Goal: Transaction & Acquisition: Purchase product/service

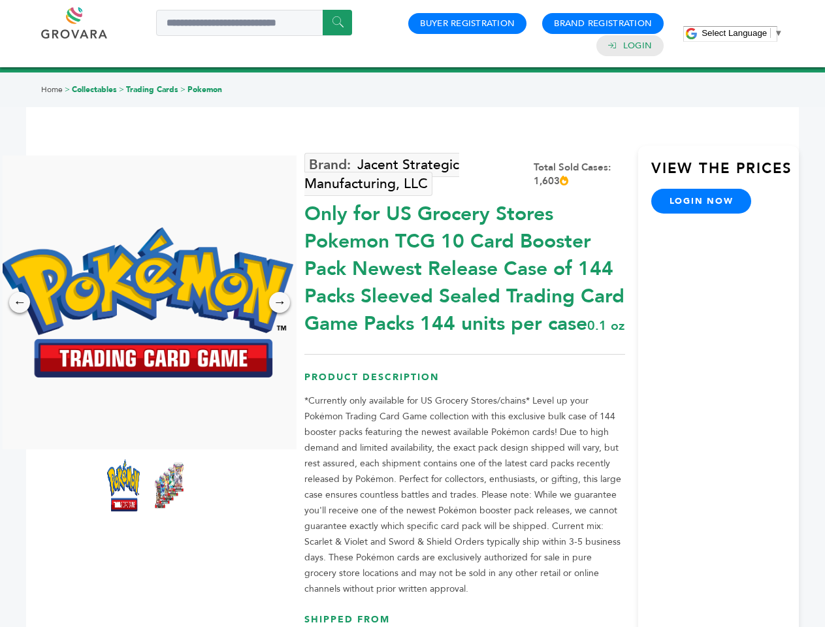
click at [742, 33] on span "Select Language" at bounding box center [733, 33] width 65 height 10
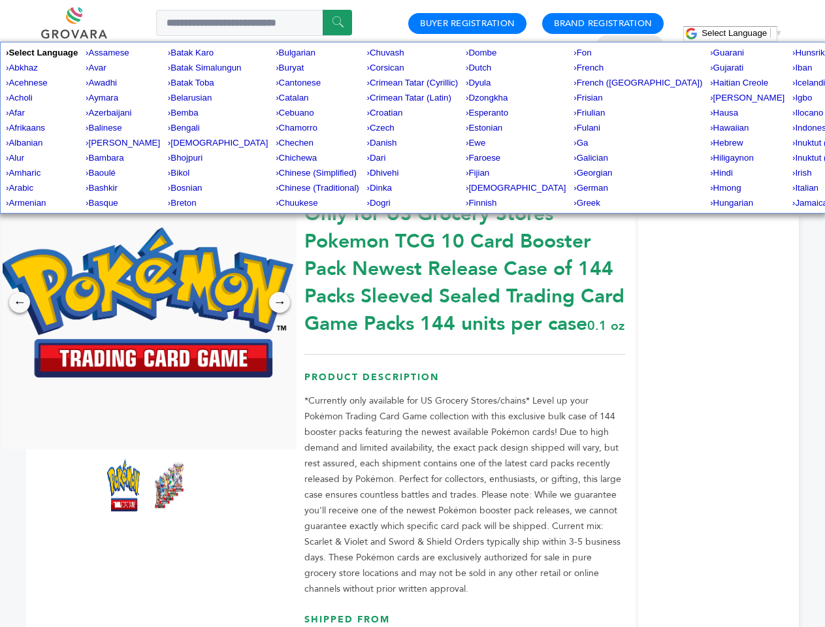
click at [146, 302] on img at bounding box center [146, 302] width 294 height 150
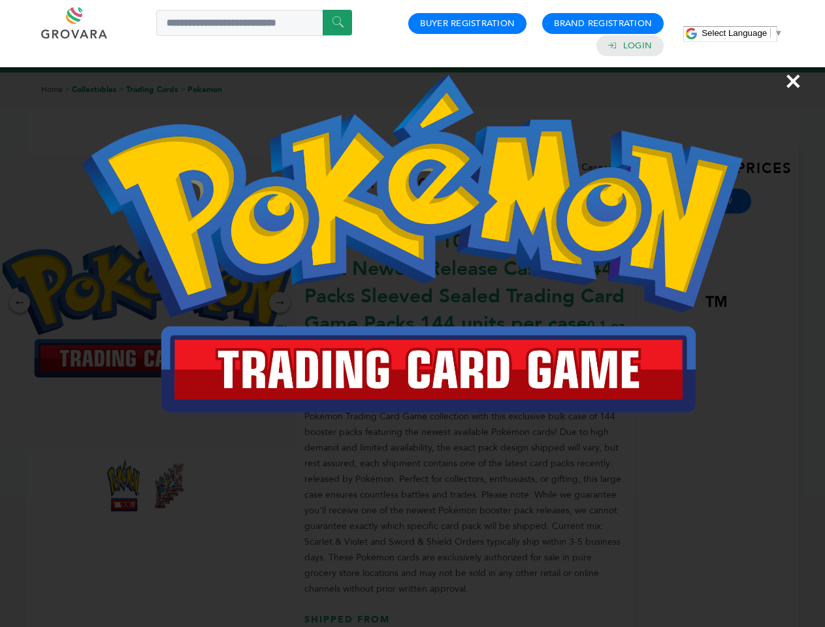
click at [20, 302] on div "×" at bounding box center [412, 313] width 825 height 627
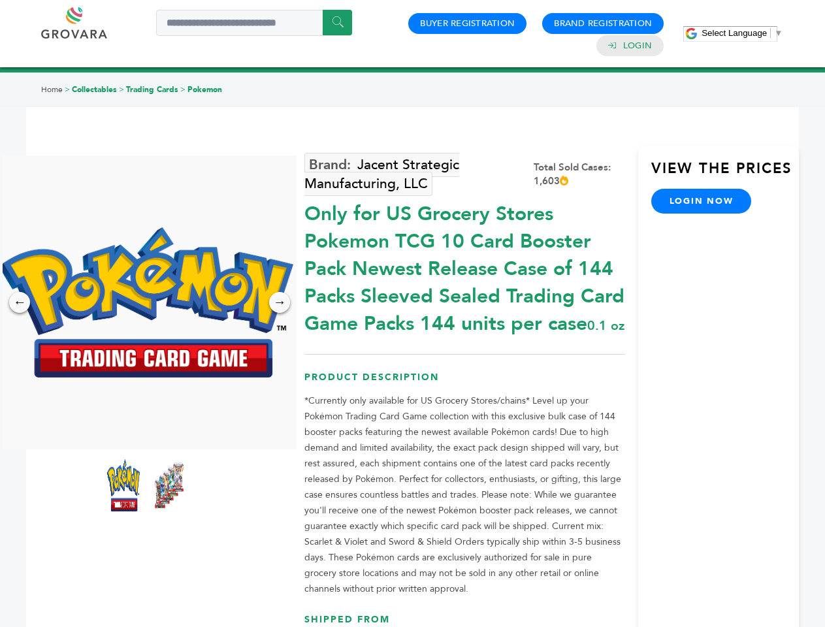
click at [280, 302] on div "→" at bounding box center [279, 302] width 21 height 21
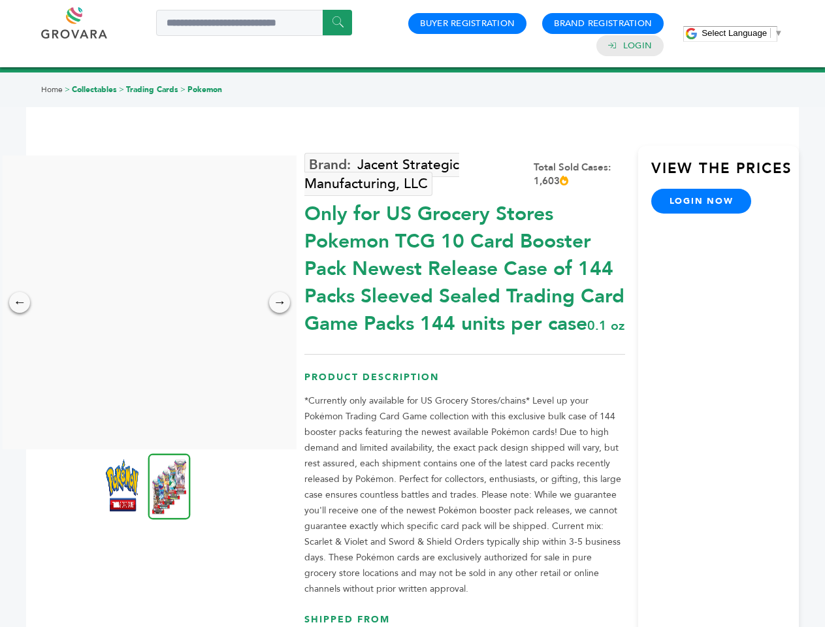
click at [123, 485] on img at bounding box center [122, 485] width 33 height 52
click at [0, 0] on div "×" at bounding box center [0, 0] width 0 height 0
